Goal: Check status

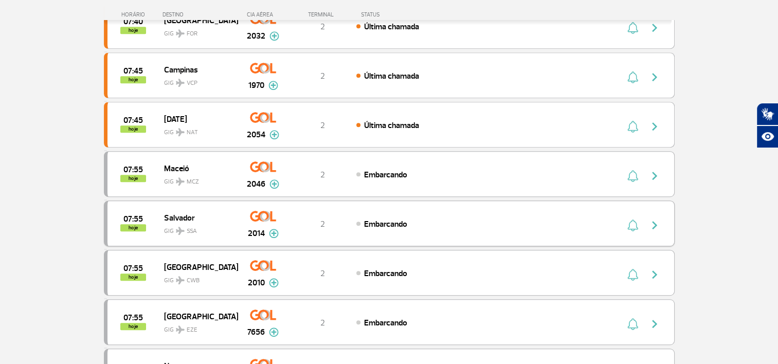
scroll to position [720, 0]
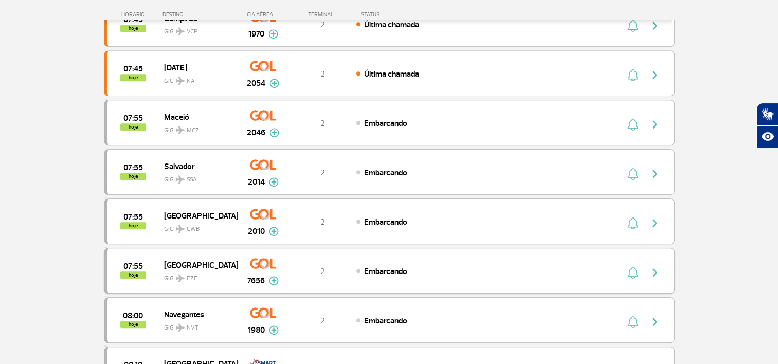
click at [656, 266] on img "button" at bounding box center [654, 272] width 12 height 12
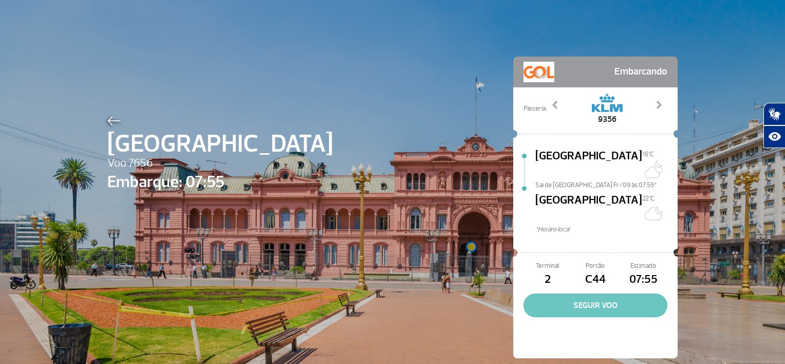
click at [587, 294] on button "SEGUIR VOO" at bounding box center [596, 306] width 144 height 24
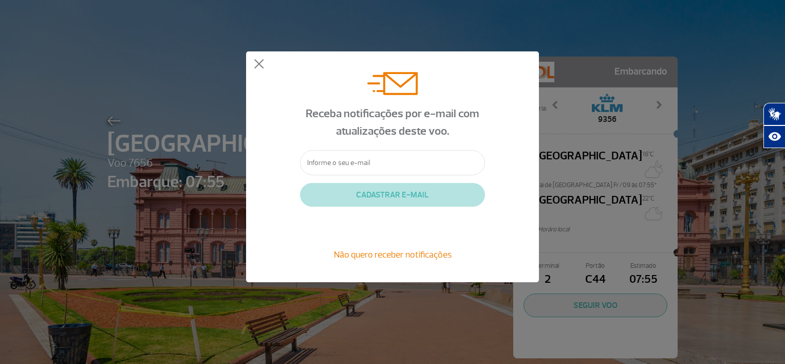
click at [337, 164] on input "text" at bounding box center [392, 162] width 185 height 25
type input "[EMAIL_ADDRESS][DOMAIN_NAME]"
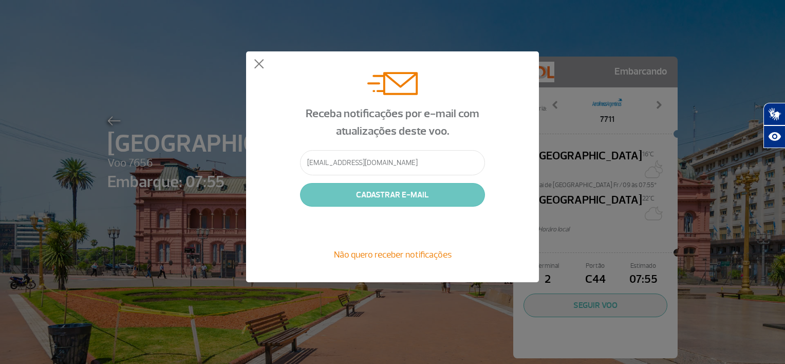
click at [396, 196] on button "CADASTRAR E-MAIL" at bounding box center [392, 195] width 185 height 24
